Goal: Transaction & Acquisition: Purchase product/service

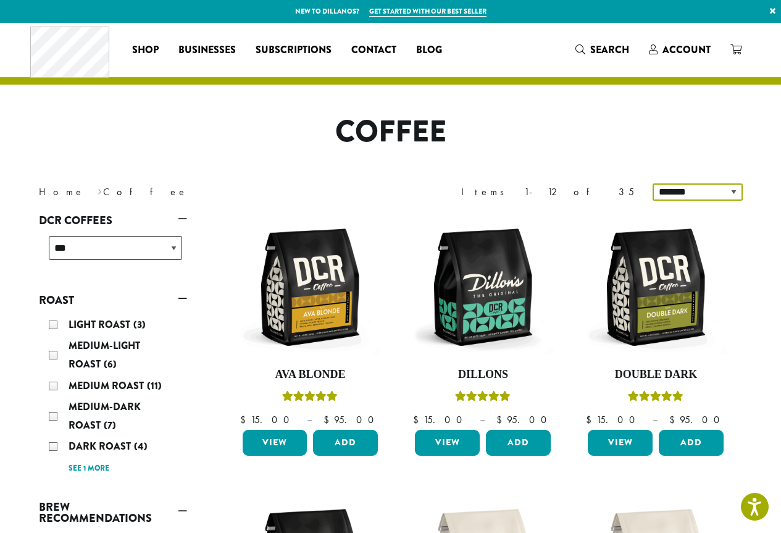
click at [673, 192] on select "**********" at bounding box center [697, 191] width 90 height 17
click at [670, 189] on select "**********" at bounding box center [697, 191] width 90 height 17
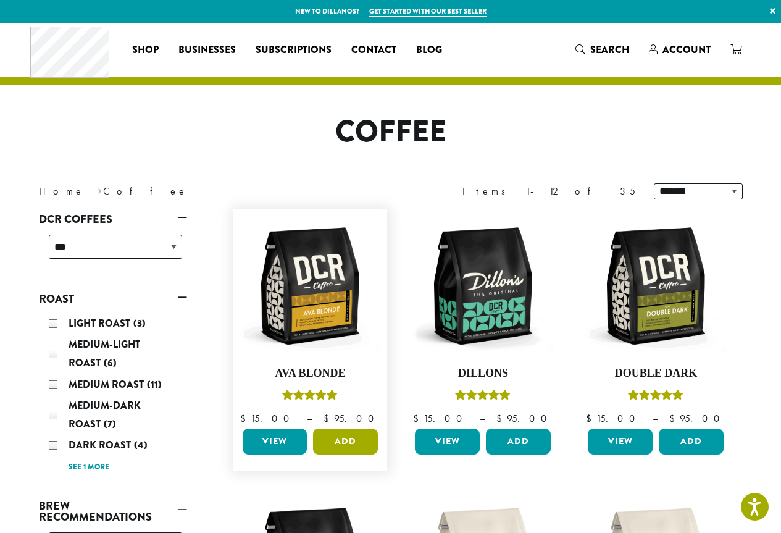
click at [351, 444] on button "Add" at bounding box center [345, 441] width 65 height 26
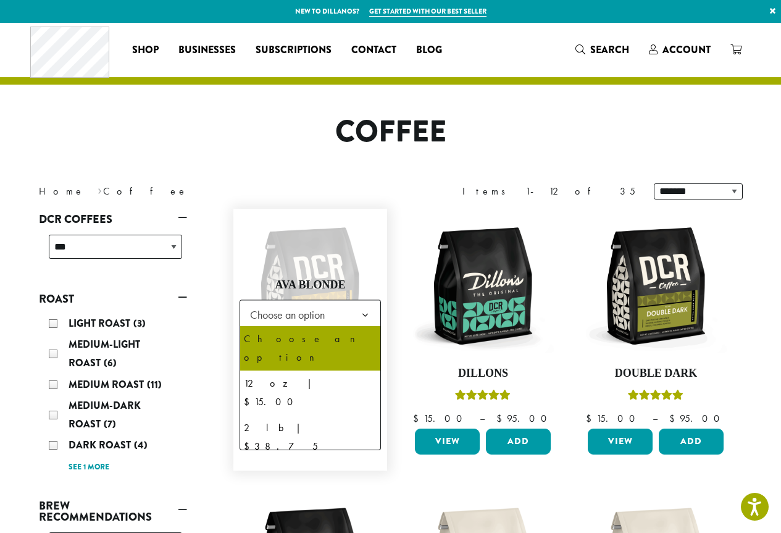
click at [293, 314] on span "Choose an option" at bounding box center [291, 314] width 92 height 24
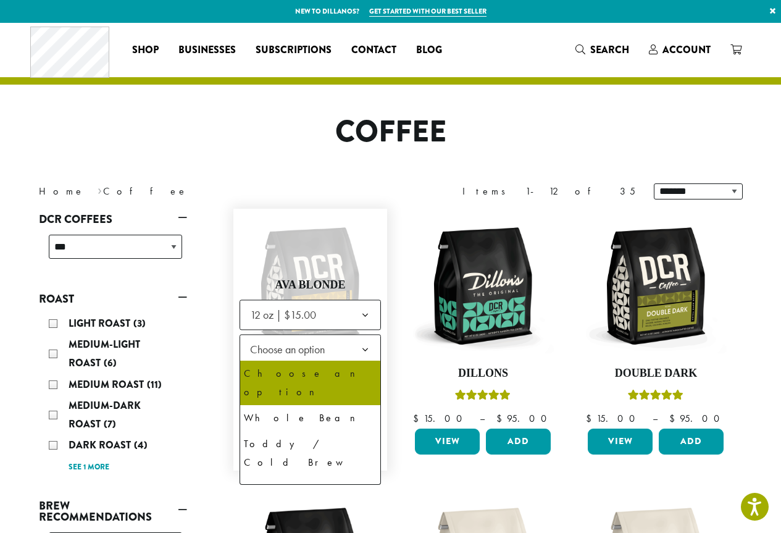
click at [290, 360] on span "Choose an option" at bounding box center [291, 349] width 92 height 24
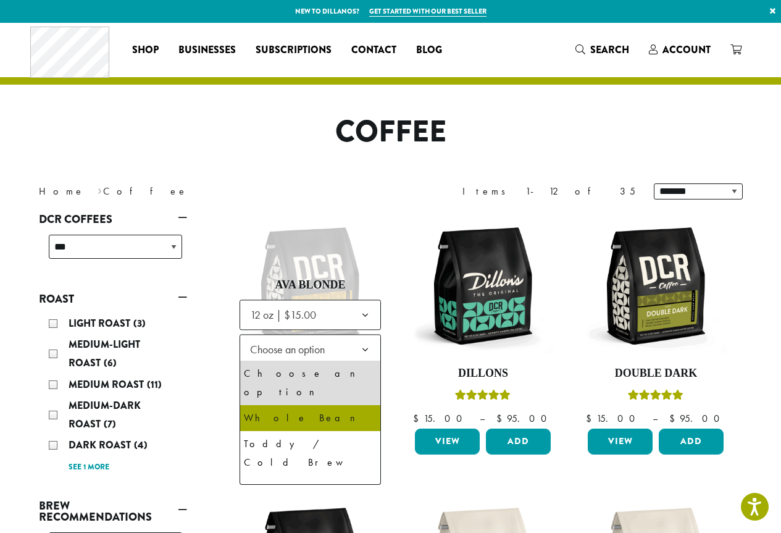
select select "*********"
select select "**********"
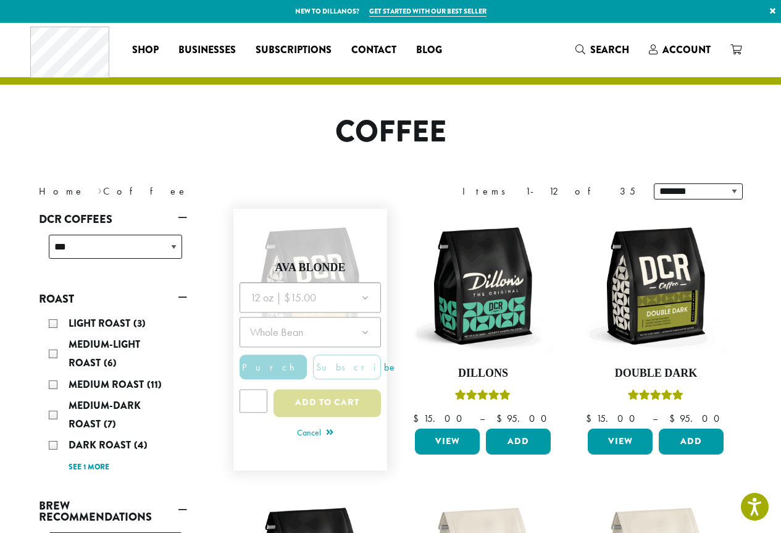
click at [342, 389] on div at bounding box center [310, 353] width 142 height 143
click at [344, 407] on div at bounding box center [310, 353] width 142 height 143
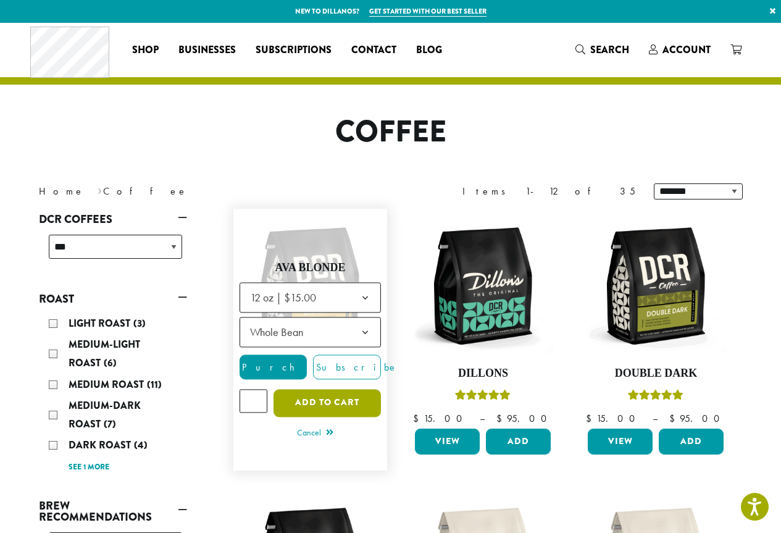
click at [339, 405] on button "Add to cart" at bounding box center [326, 403] width 107 height 28
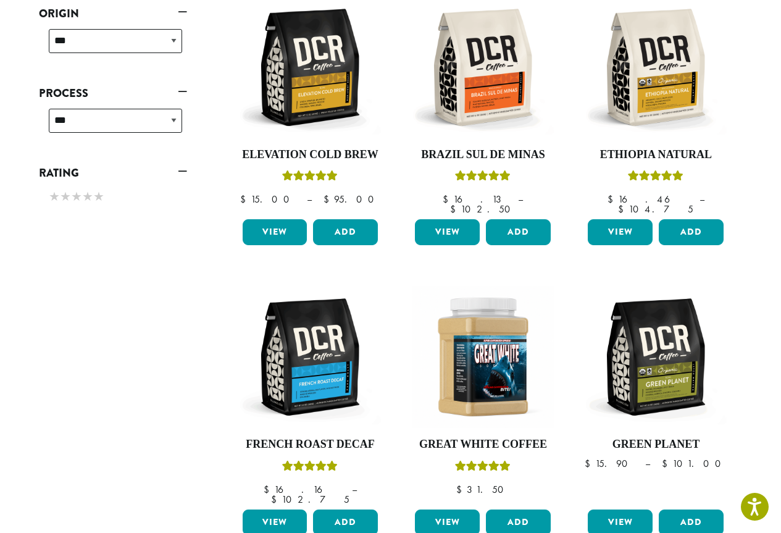
scroll to position [741, 0]
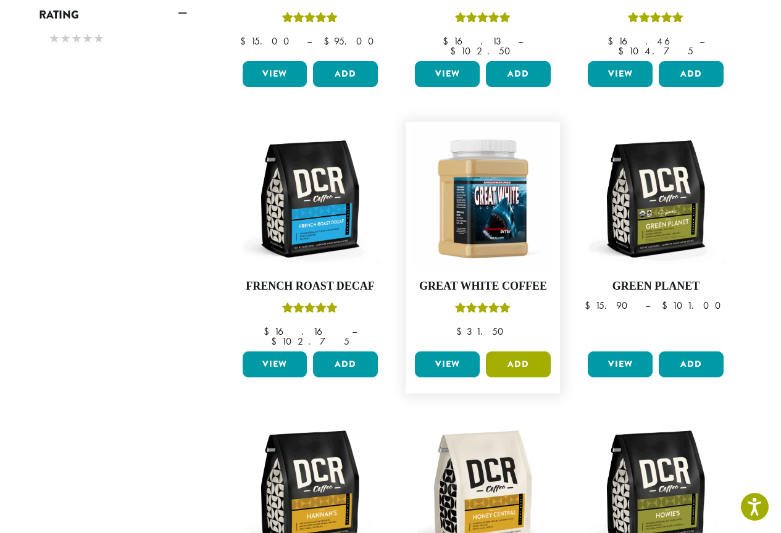
click at [521, 351] on button "Add" at bounding box center [518, 364] width 65 height 26
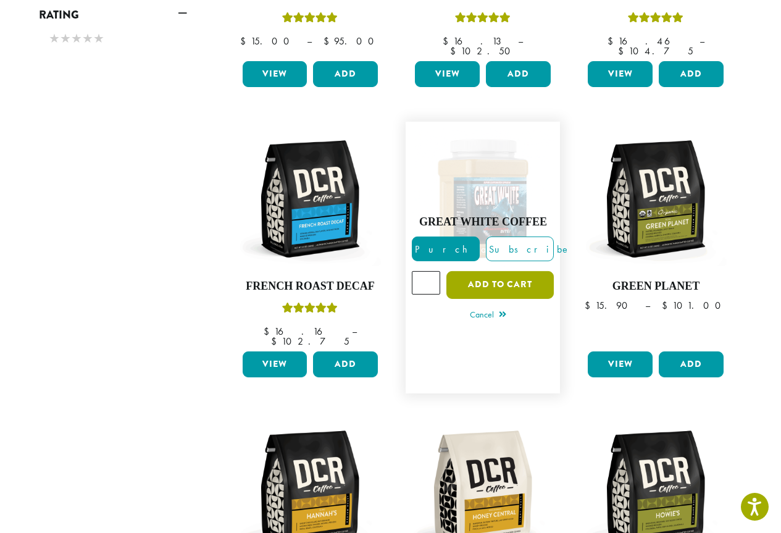
click at [502, 271] on button "Add to cart" at bounding box center [499, 285] width 107 height 28
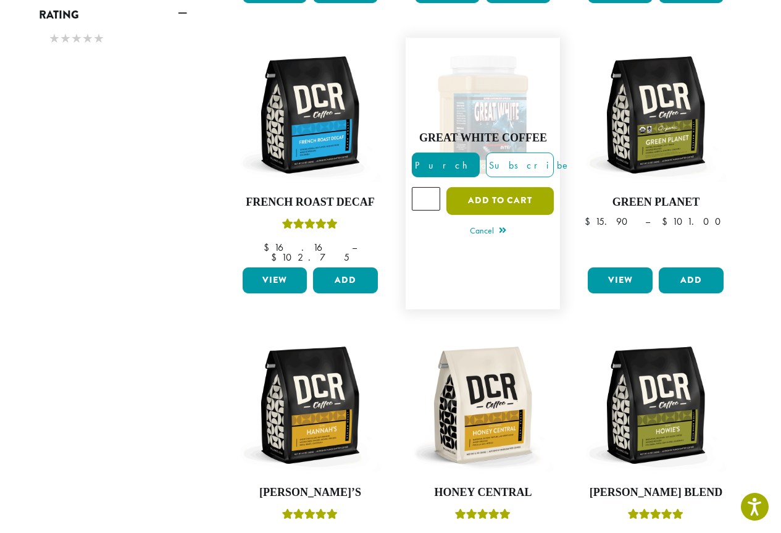
click at [506, 187] on button "Add to cart" at bounding box center [499, 201] width 107 height 28
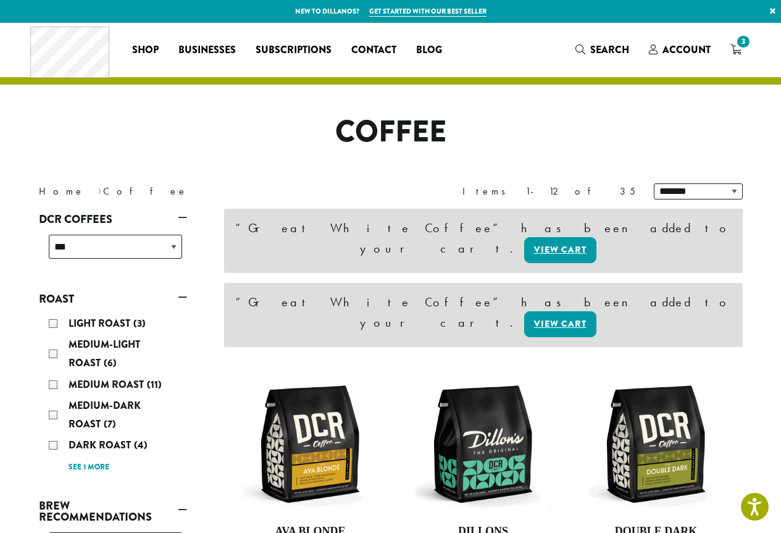
click at [739, 46] on span "3" at bounding box center [742, 41] width 17 height 17
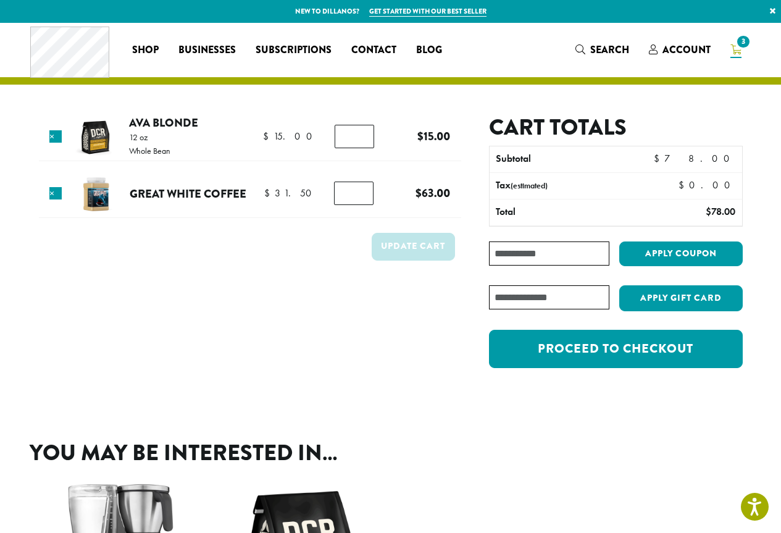
type input "*"
click at [362, 198] on input "*" at bounding box center [353, 192] width 39 height 23
click at [391, 247] on button "Update cart" at bounding box center [413, 247] width 83 height 28
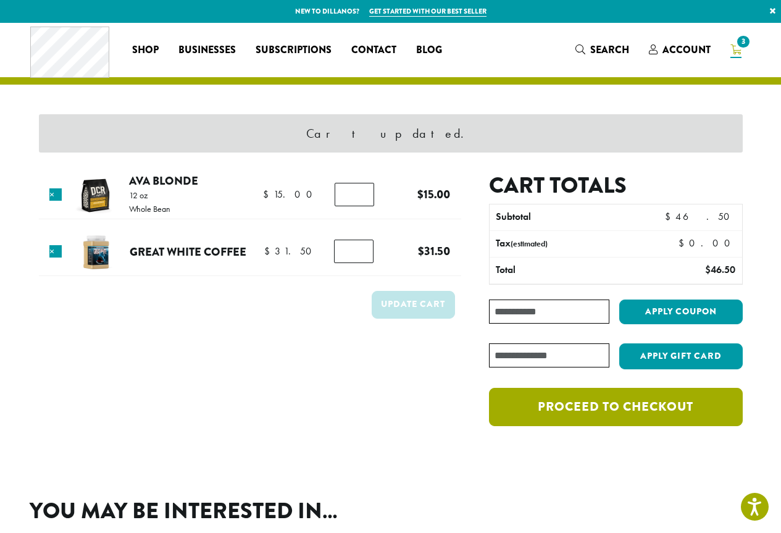
click at [566, 407] on link "Proceed to checkout" at bounding box center [615, 407] width 253 height 38
click at [563, 405] on link "Proceed to checkout" at bounding box center [615, 407] width 253 height 38
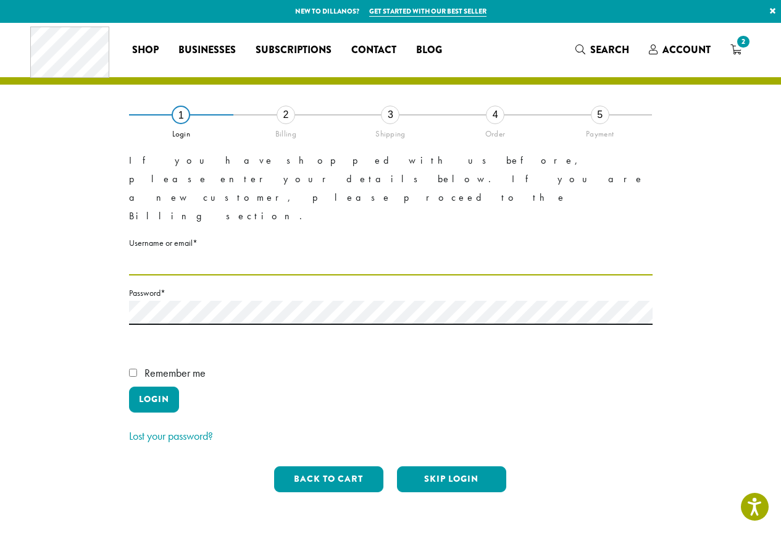
click at [236, 251] on input "Username or email * Required" at bounding box center [390, 263] width 523 height 24
type input "**********"
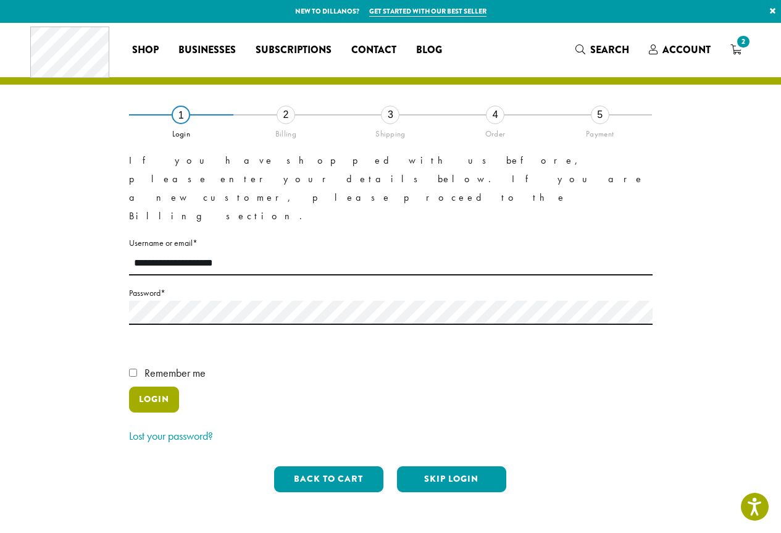
click at [146, 386] on button "Login" at bounding box center [154, 399] width 50 height 26
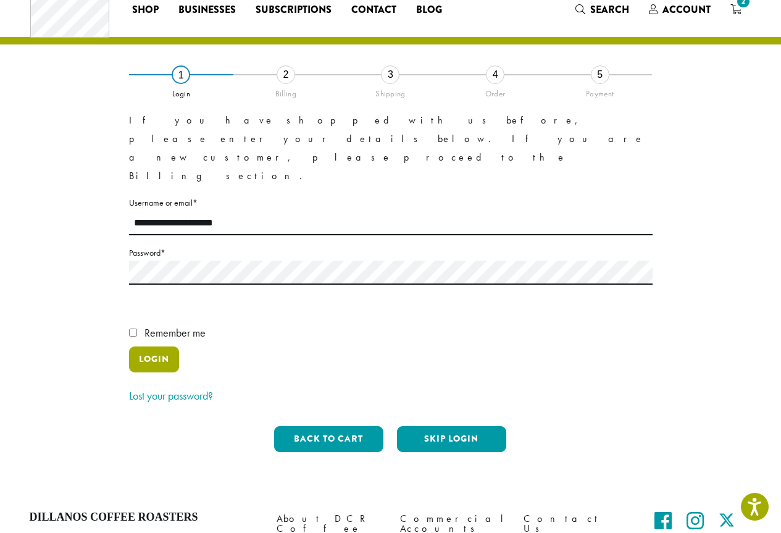
scroll to position [62, 0]
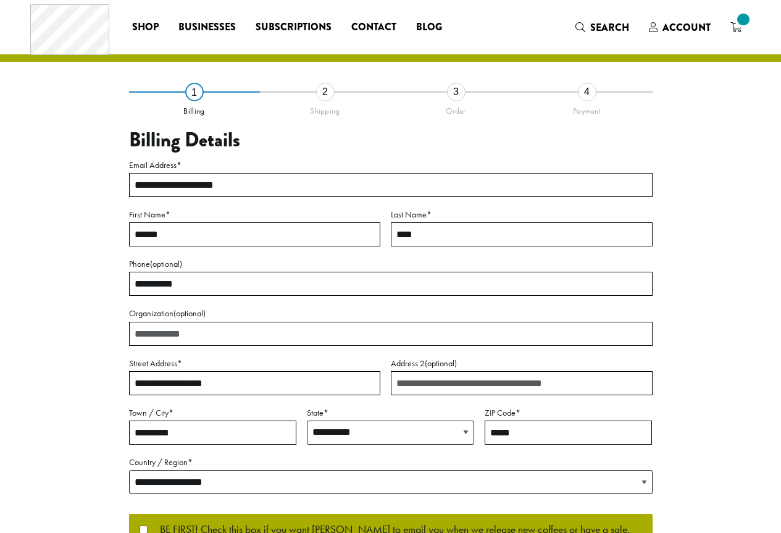
select select "**"
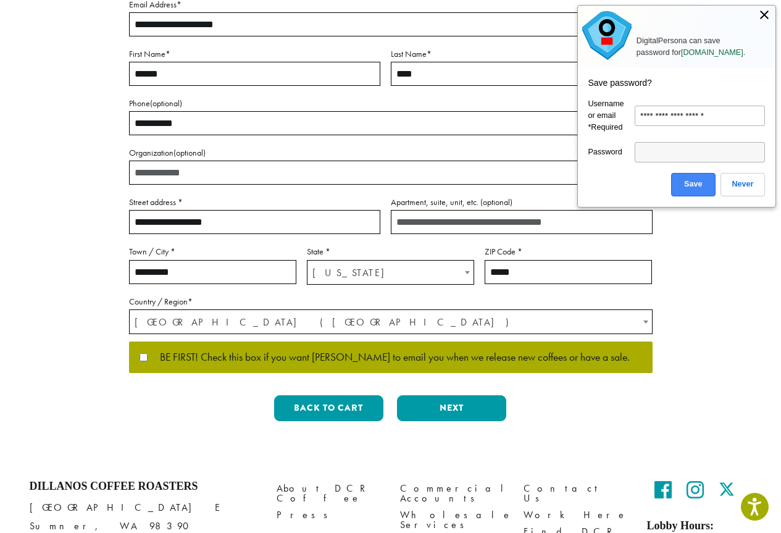
scroll to position [185, 0]
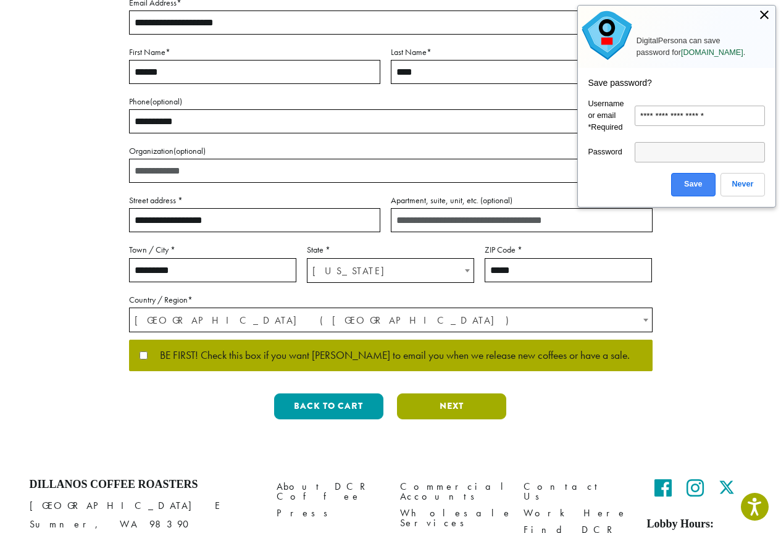
click at [460, 400] on button "Next" at bounding box center [451, 406] width 109 height 26
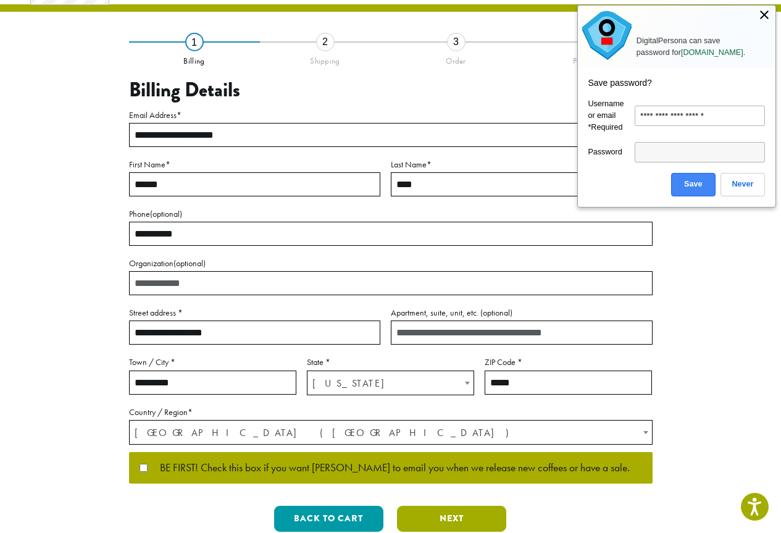
scroll to position [0, 0]
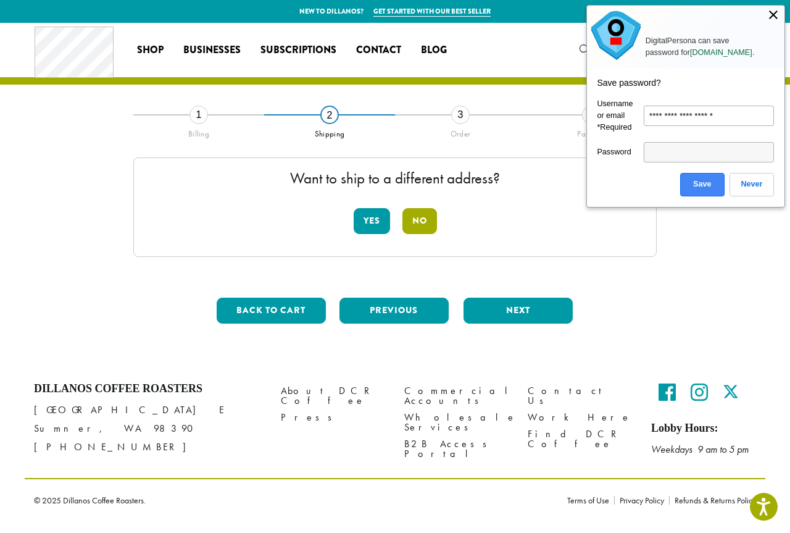
click at [425, 219] on button "No" at bounding box center [419, 221] width 35 height 26
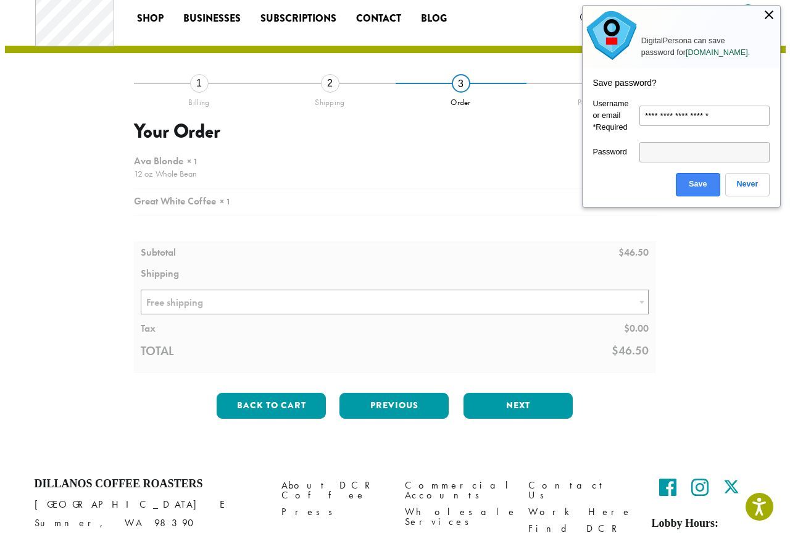
scroll to position [62, 0]
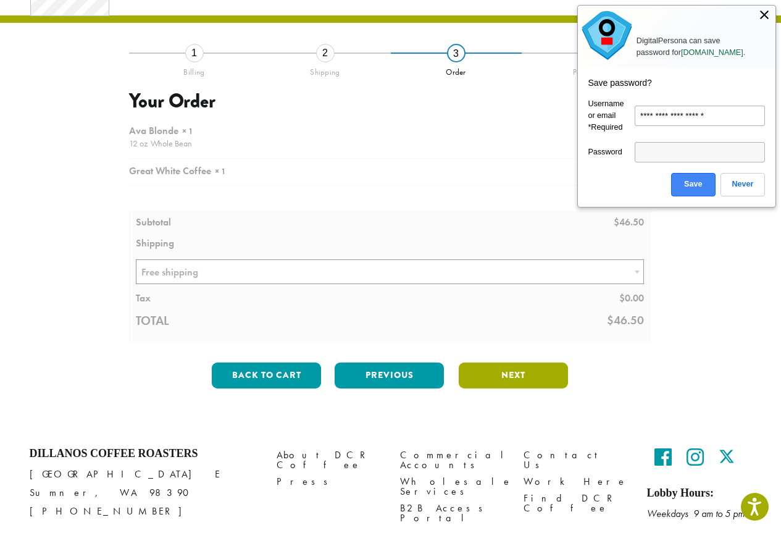
click at [497, 373] on button "Next" at bounding box center [513, 375] width 109 height 26
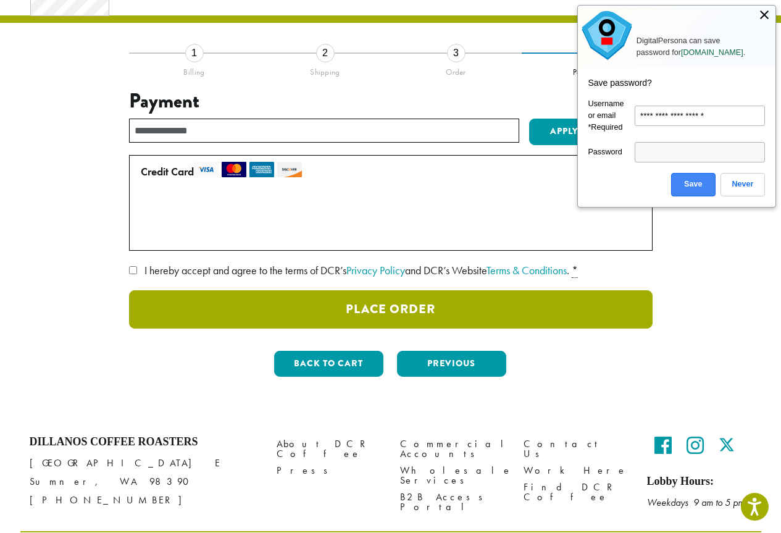
click at [323, 307] on button "Place Order" at bounding box center [390, 309] width 523 height 38
